Goal: Information Seeking & Learning: Compare options

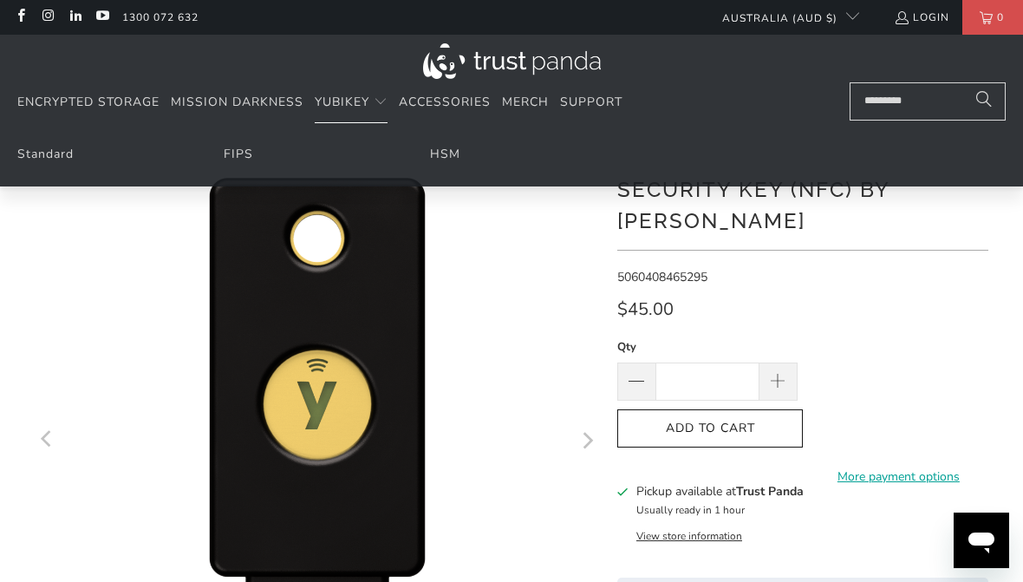
click at [68, 153] on link "Standard" at bounding box center [45, 154] width 56 height 16
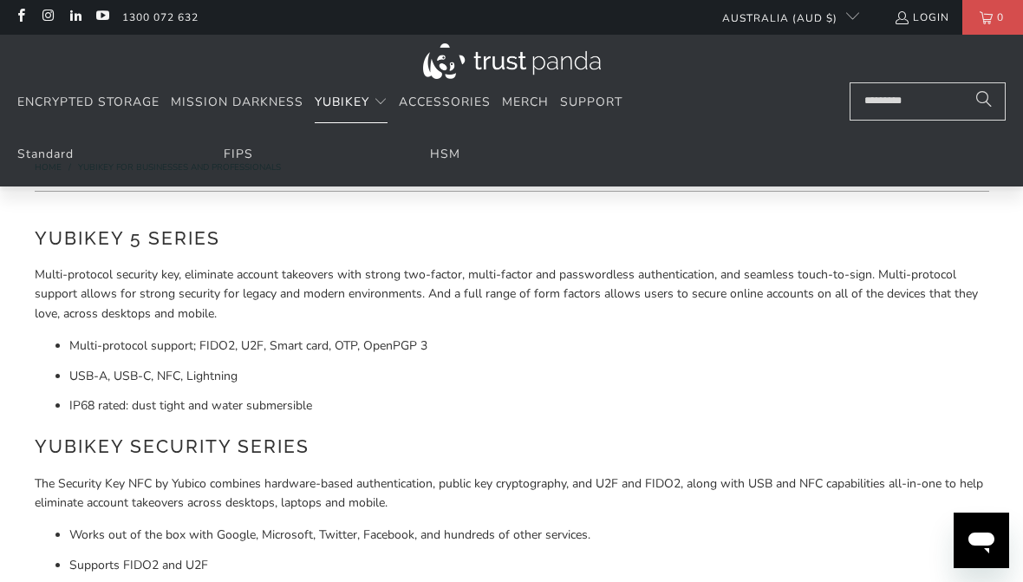
click at [246, 155] on link "FIPS" at bounding box center [238, 154] width 29 height 16
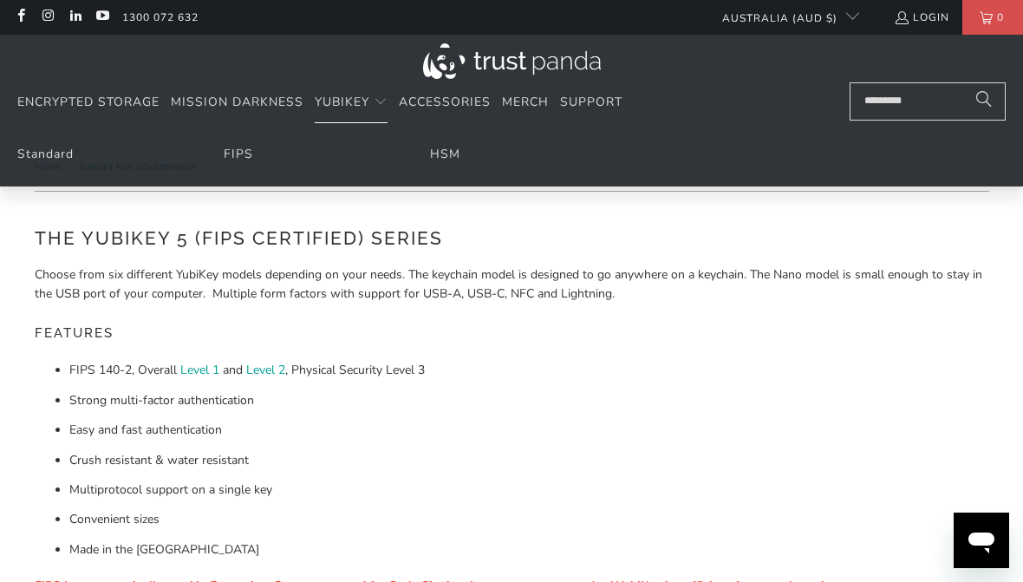
click at [444, 146] on link "HSM" at bounding box center [445, 154] width 30 height 16
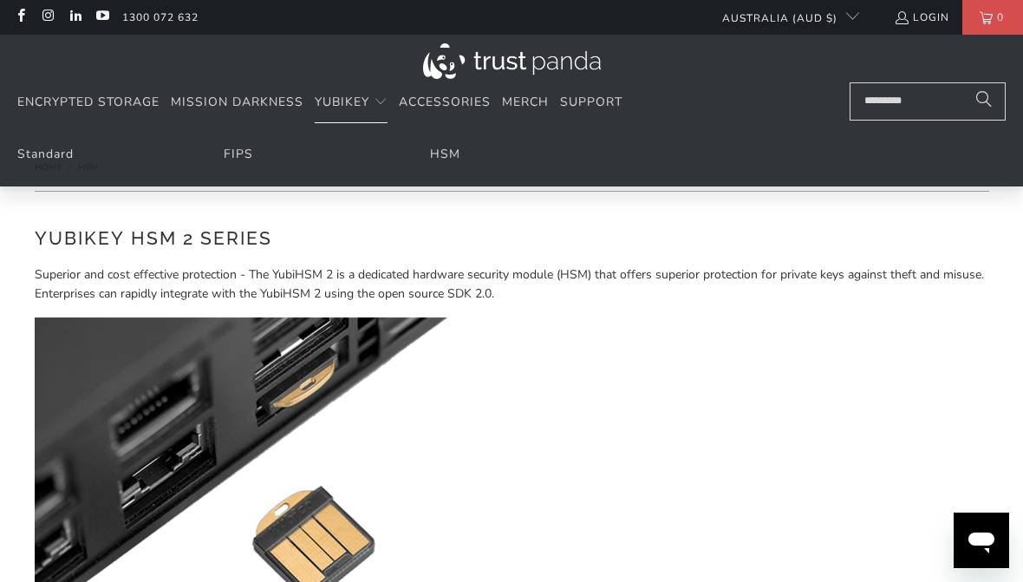
click at [238, 160] on link "FIPS" at bounding box center [238, 154] width 29 height 16
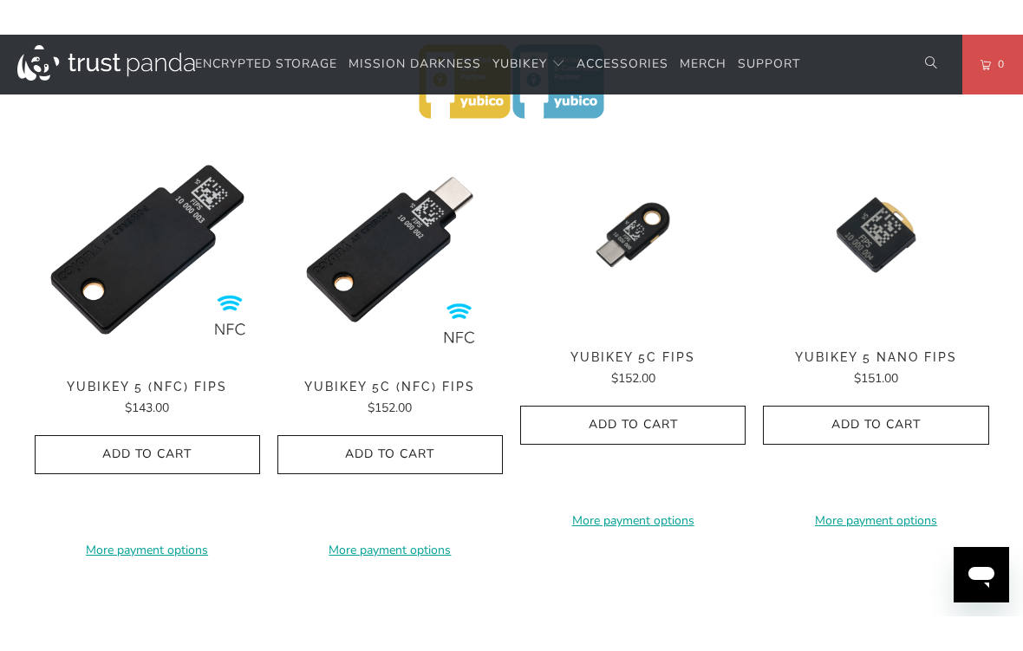
scroll to position [531, 0]
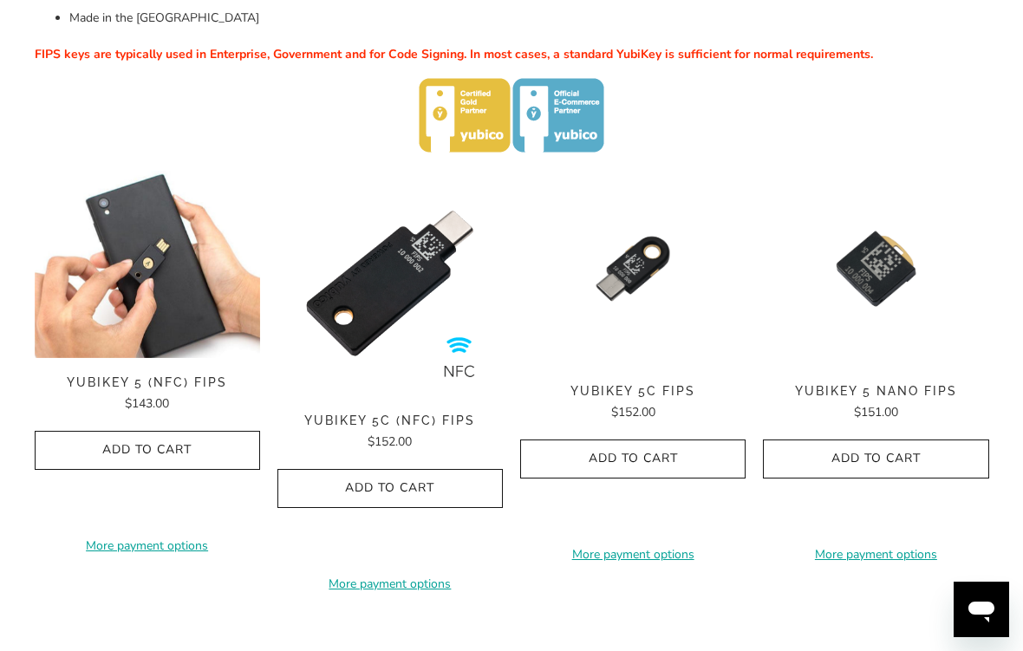
click at [154, 296] on img at bounding box center [147, 265] width 225 height 188
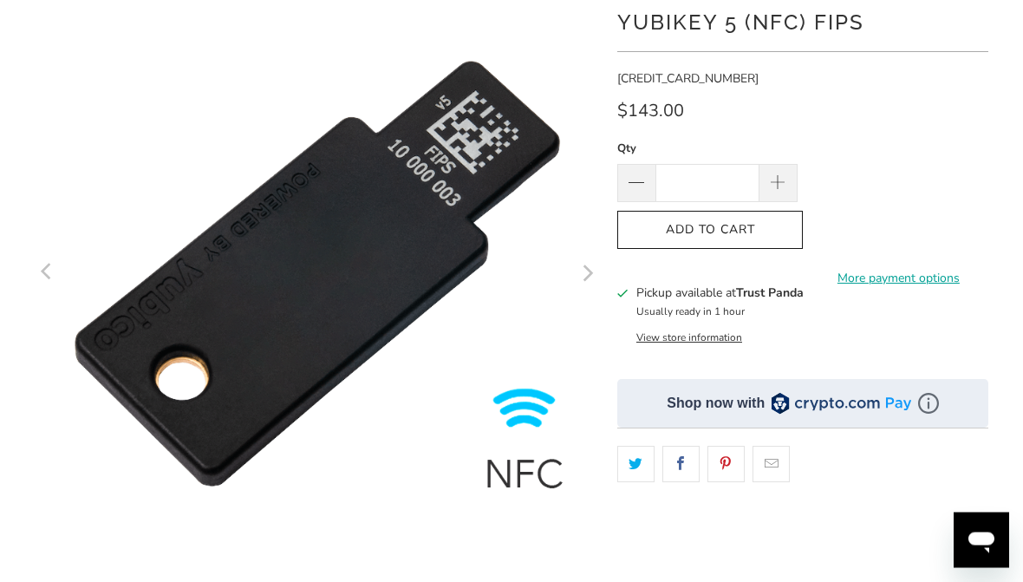
scroll to position [160, 0]
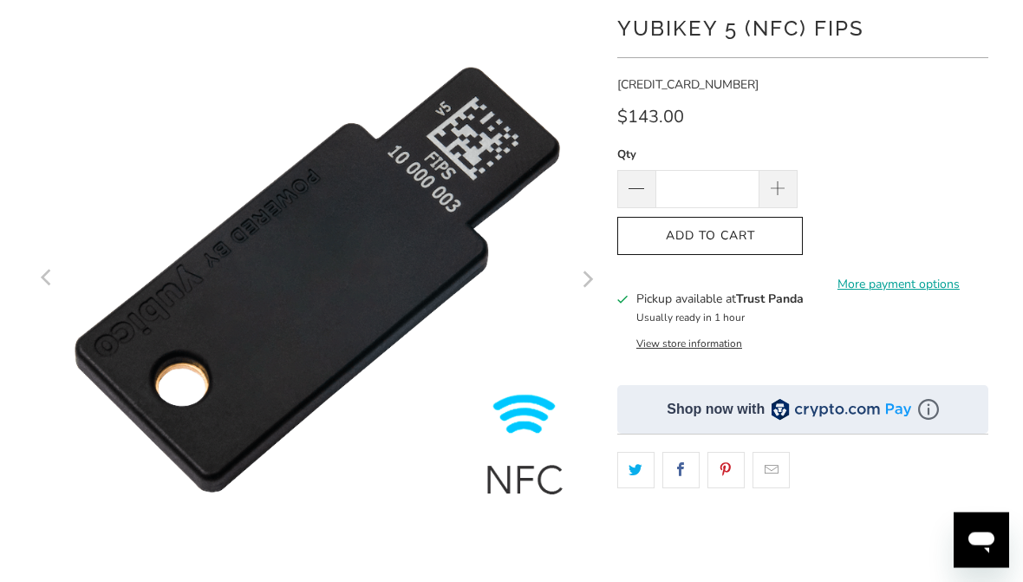
click at [593, 288] on icon "Next" at bounding box center [586, 280] width 16 height 340
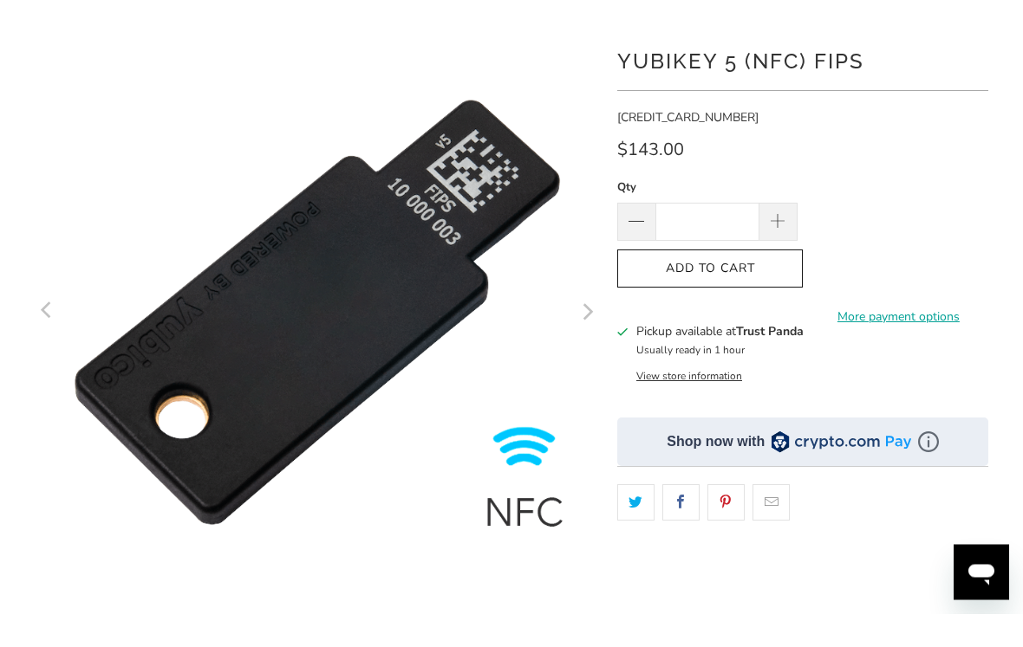
scroll to position [161, 0]
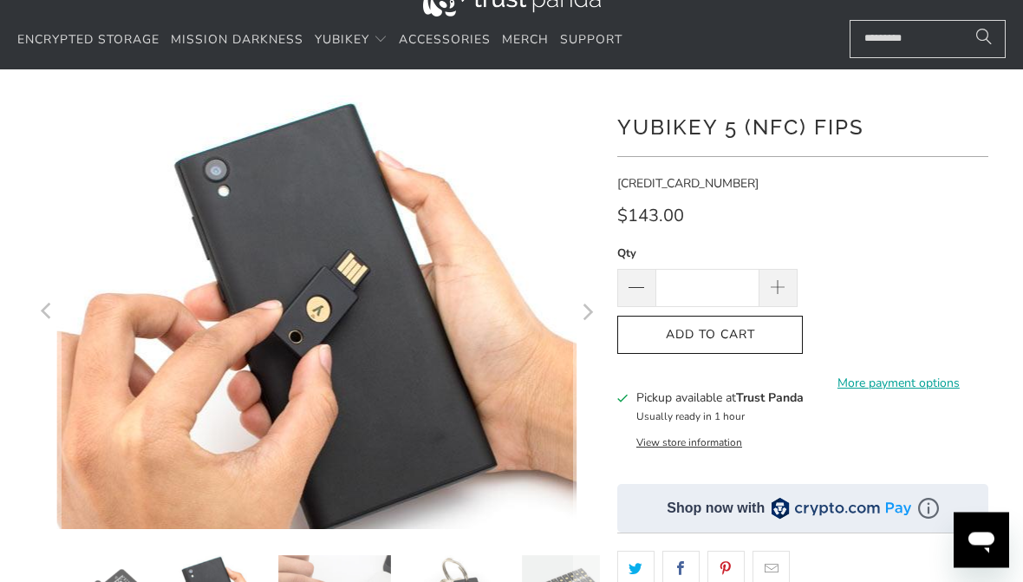
click at [593, 303] on icon "Next" at bounding box center [586, 313] width 16 height 260
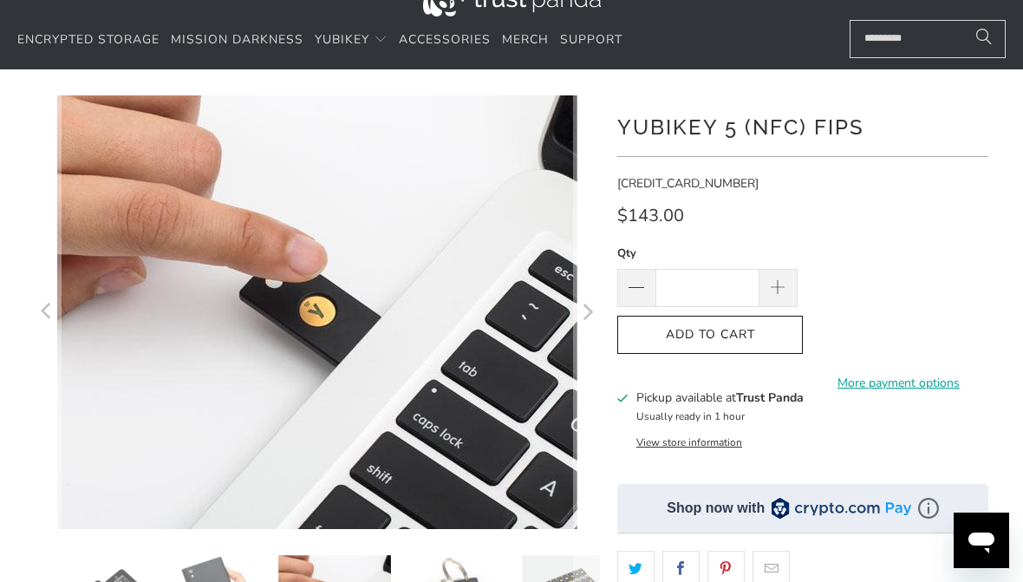
click at [589, 304] on icon "Next" at bounding box center [586, 312] width 16 height 260
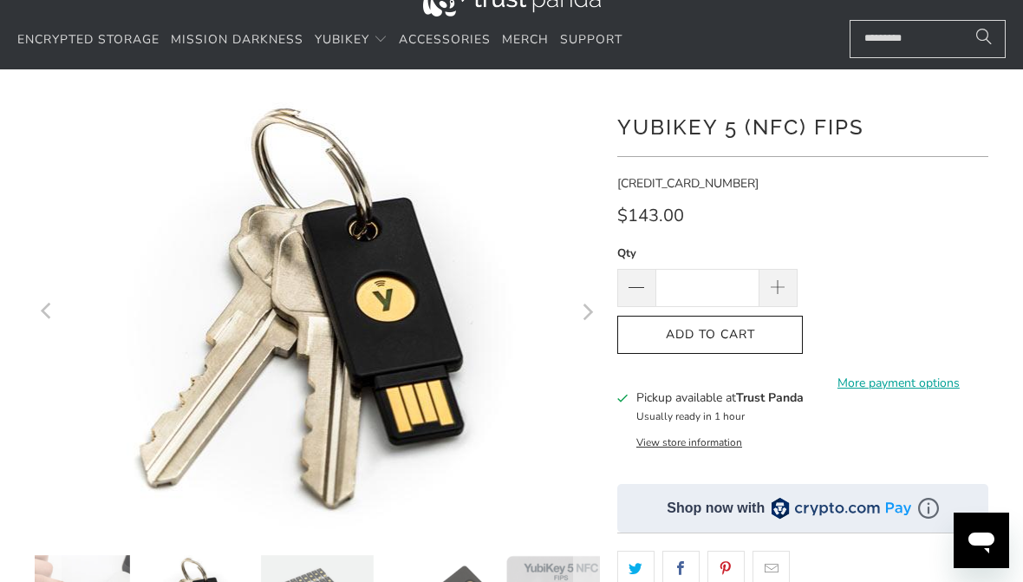
click at [588, 309] on icon "Next" at bounding box center [588, 311] width 10 height 16
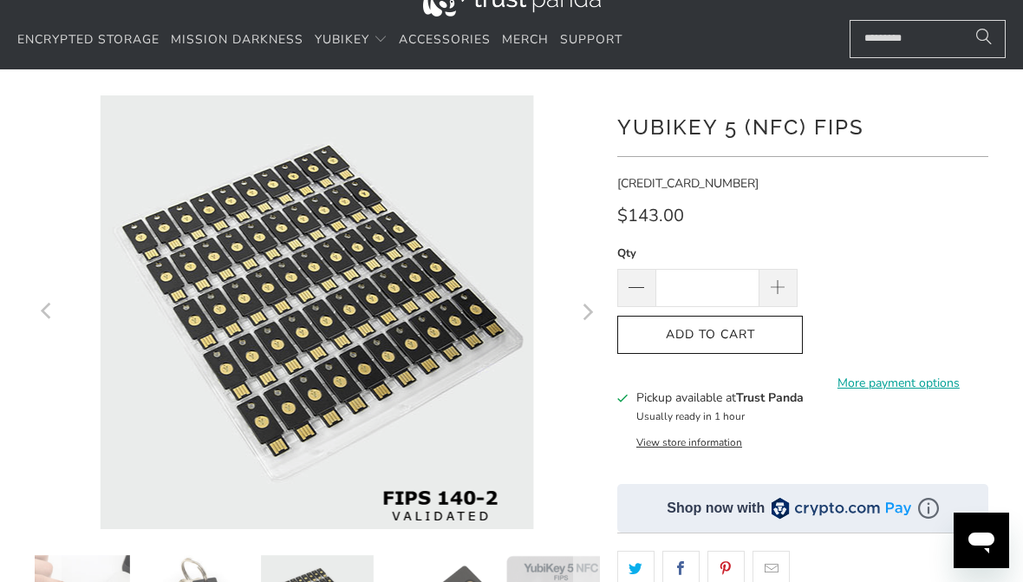
click at [589, 318] on icon "Next" at bounding box center [586, 312] width 16 height 260
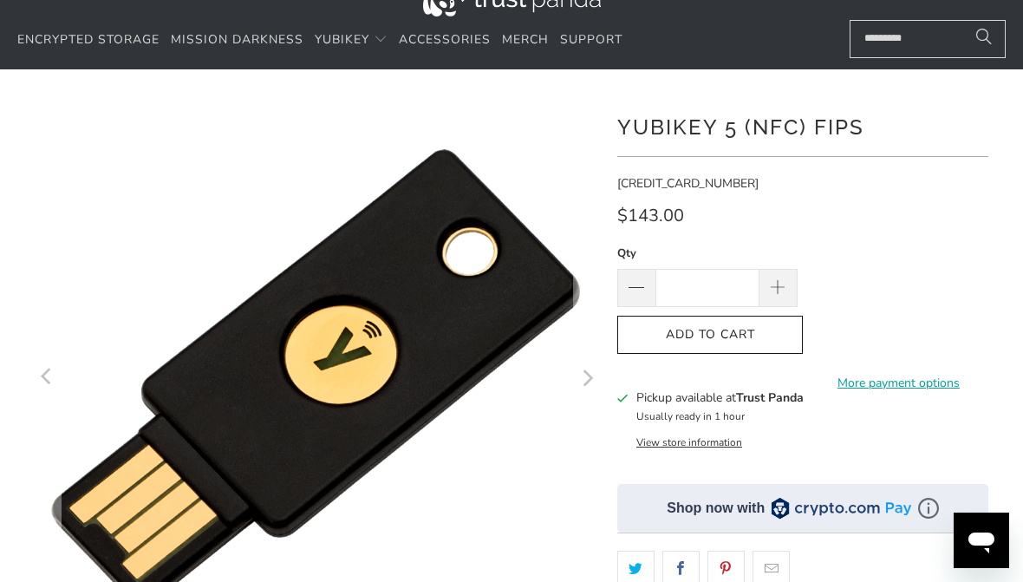
click at [590, 375] on icon "Next" at bounding box center [586, 378] width 16 height 340
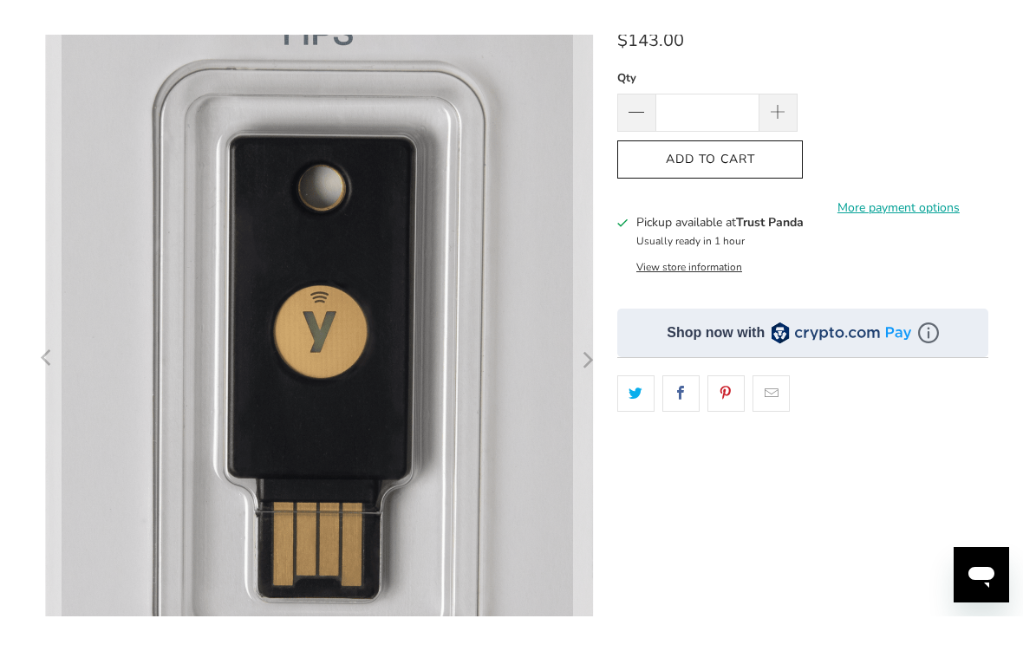
scroll to position [246, 0]
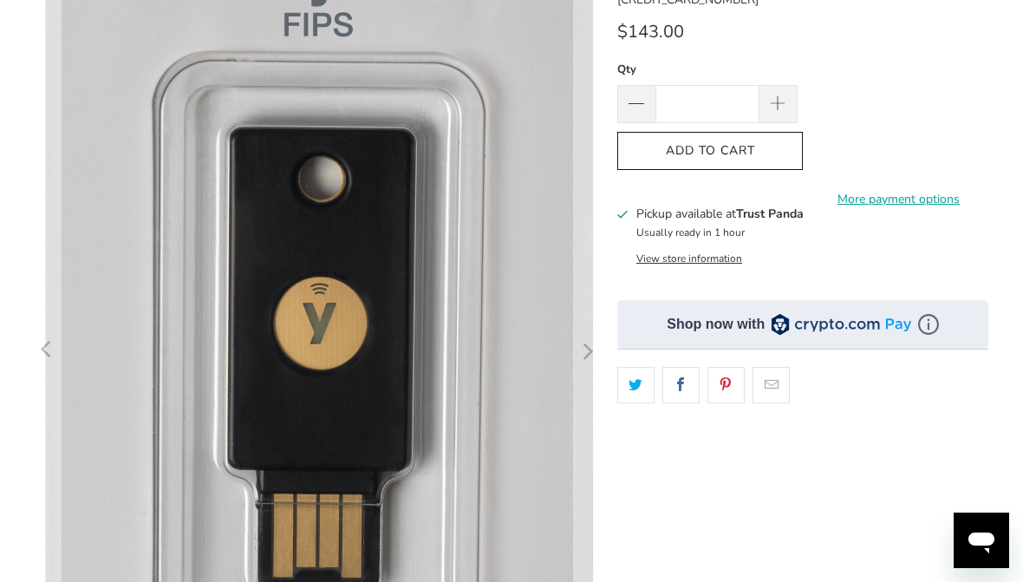
click at [595, 347] on icon "Next" at bounding box center [586, 351] width 16 height 528
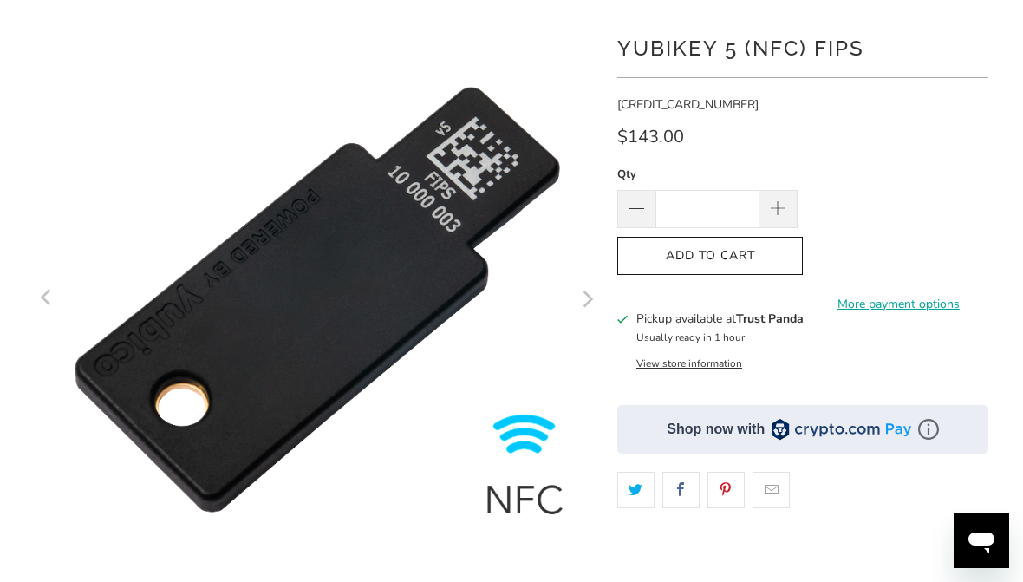
scroll to position [0, 0]
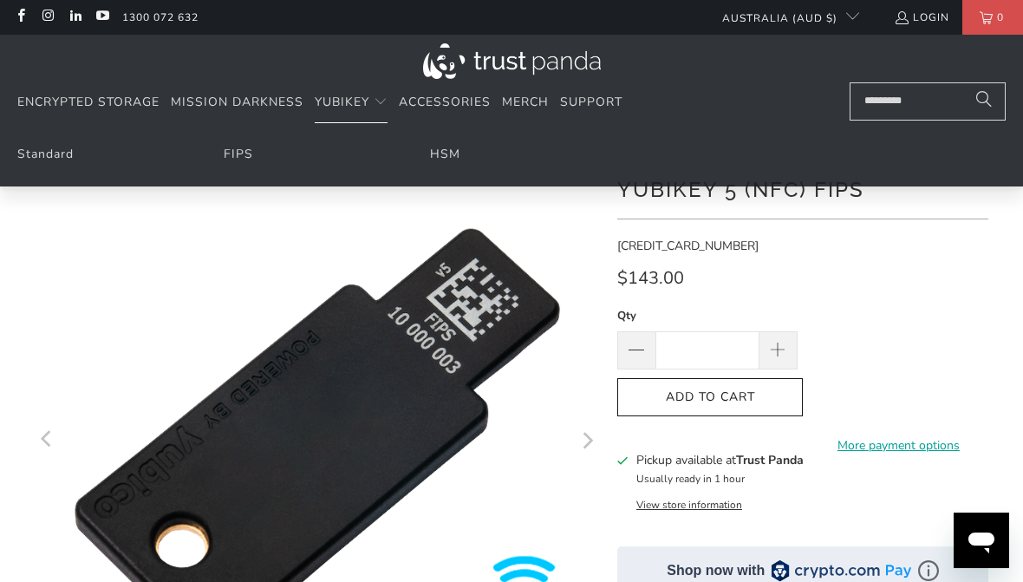
click at [52, 159] on link "Standard" at bounding box center [45, 154] width 56 height 16
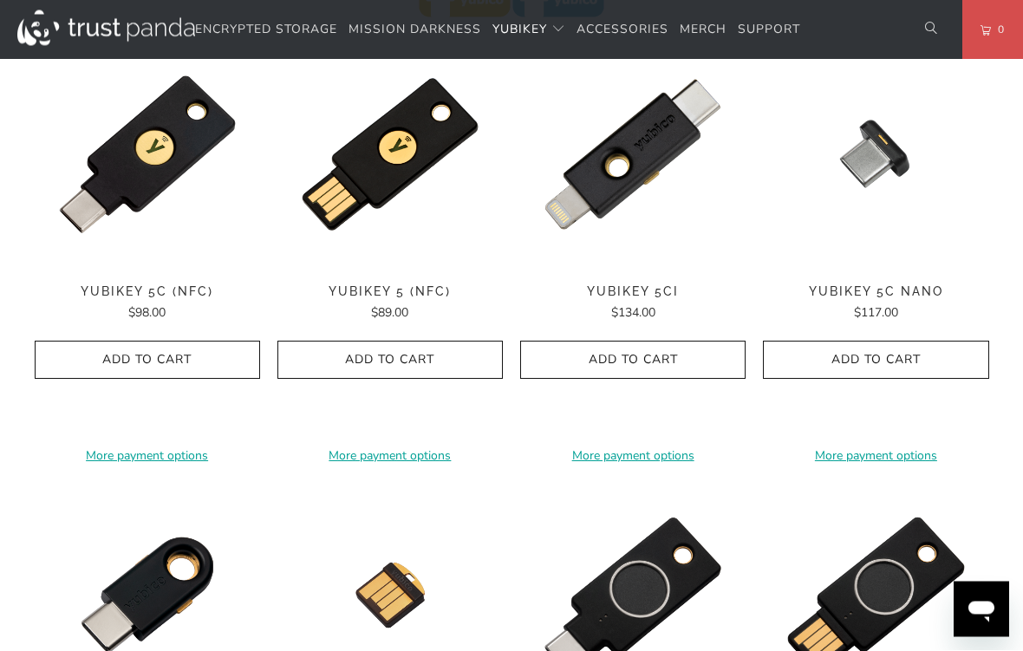
scroll to position [910, 0]
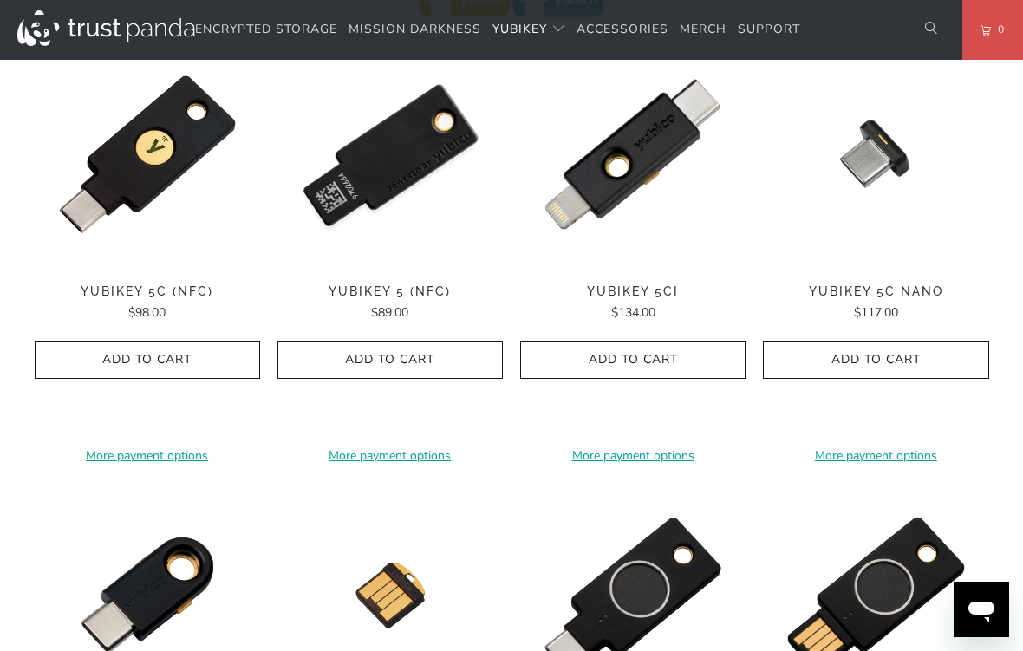
click at [383, 158] on img at bounding box center [389, 154] width 225 height 225
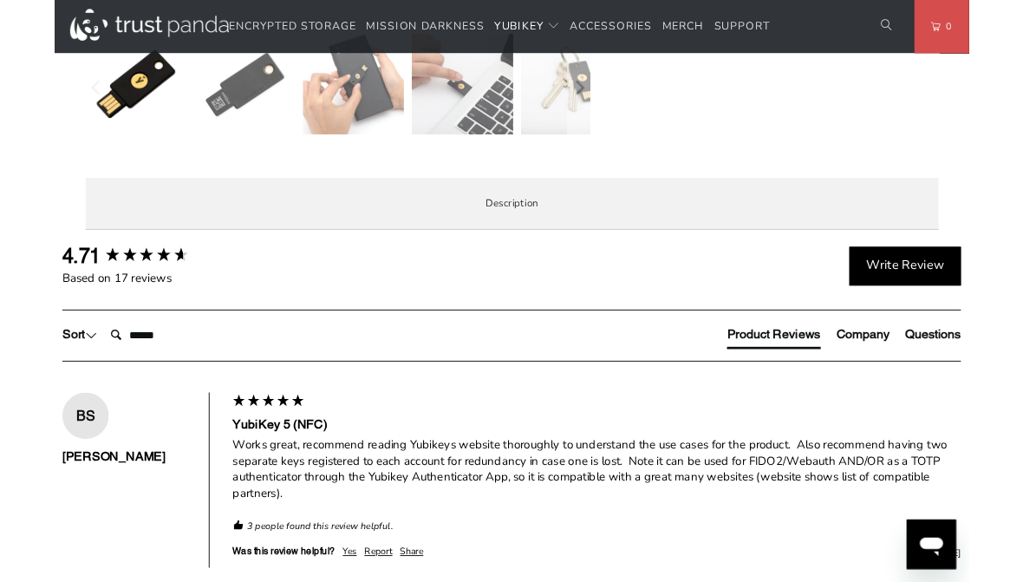
scroll to position [782, 0]
